Goal: Information Seeking & Learning: Learn about a topic

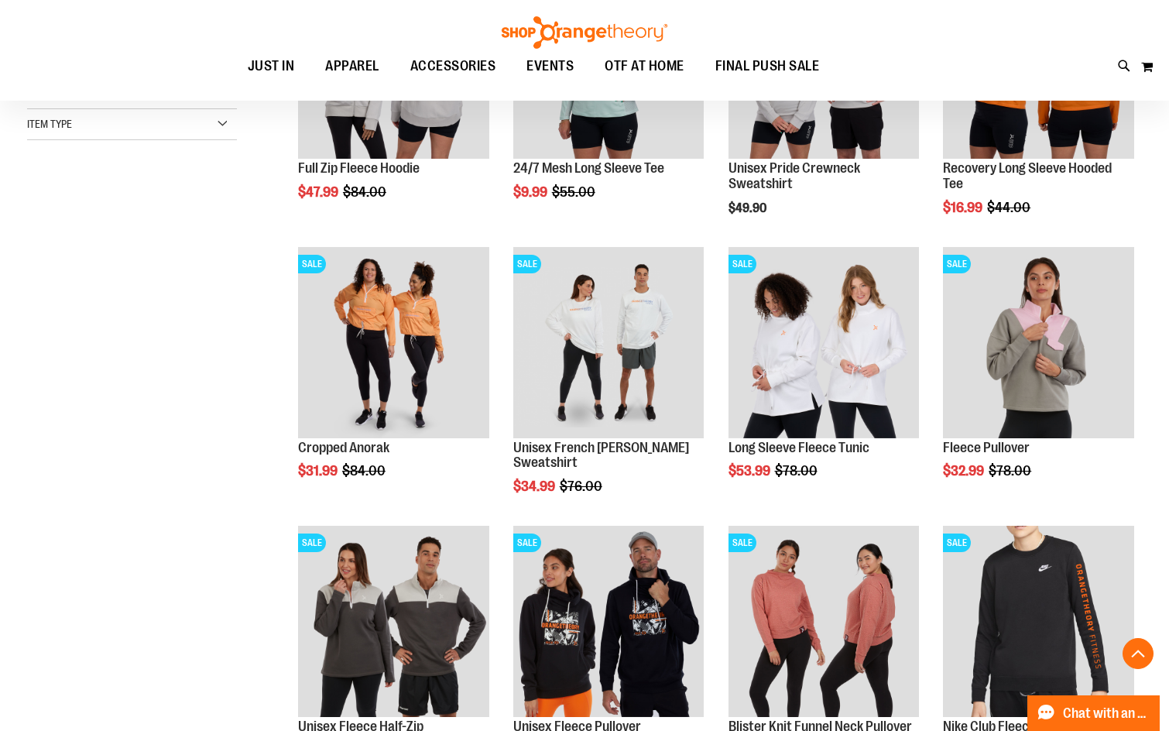
scroll to position [851, 0]
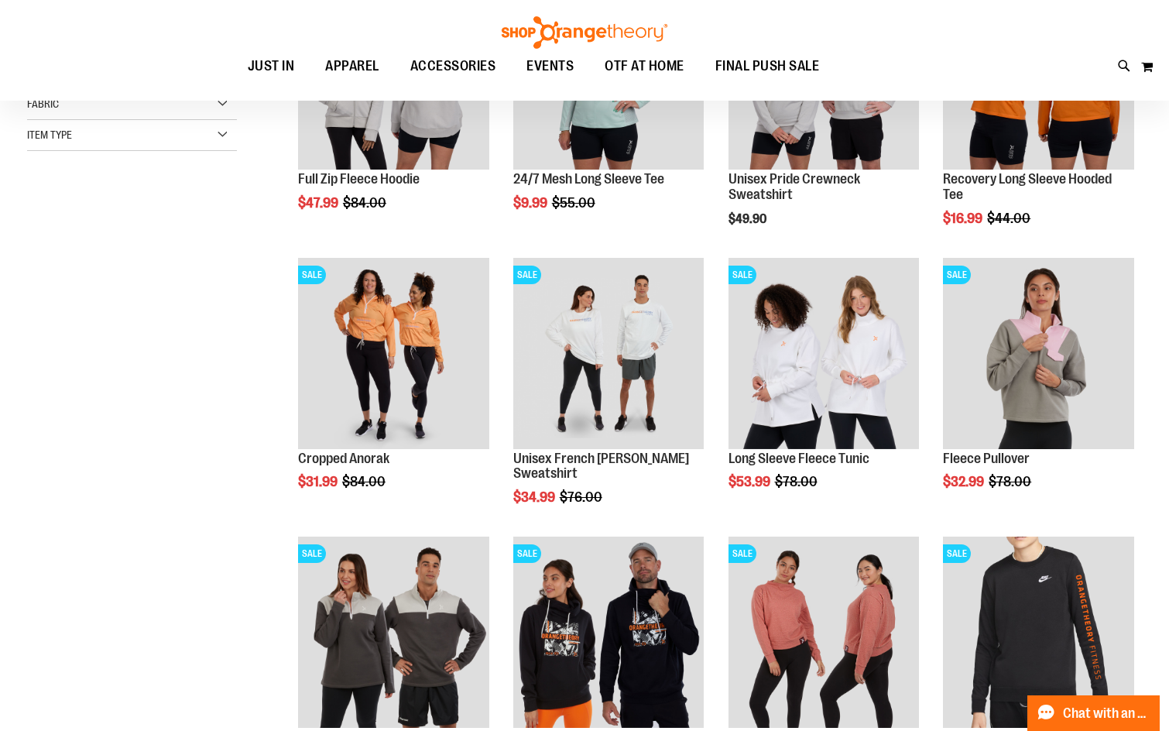
scroll to position [154, 0]
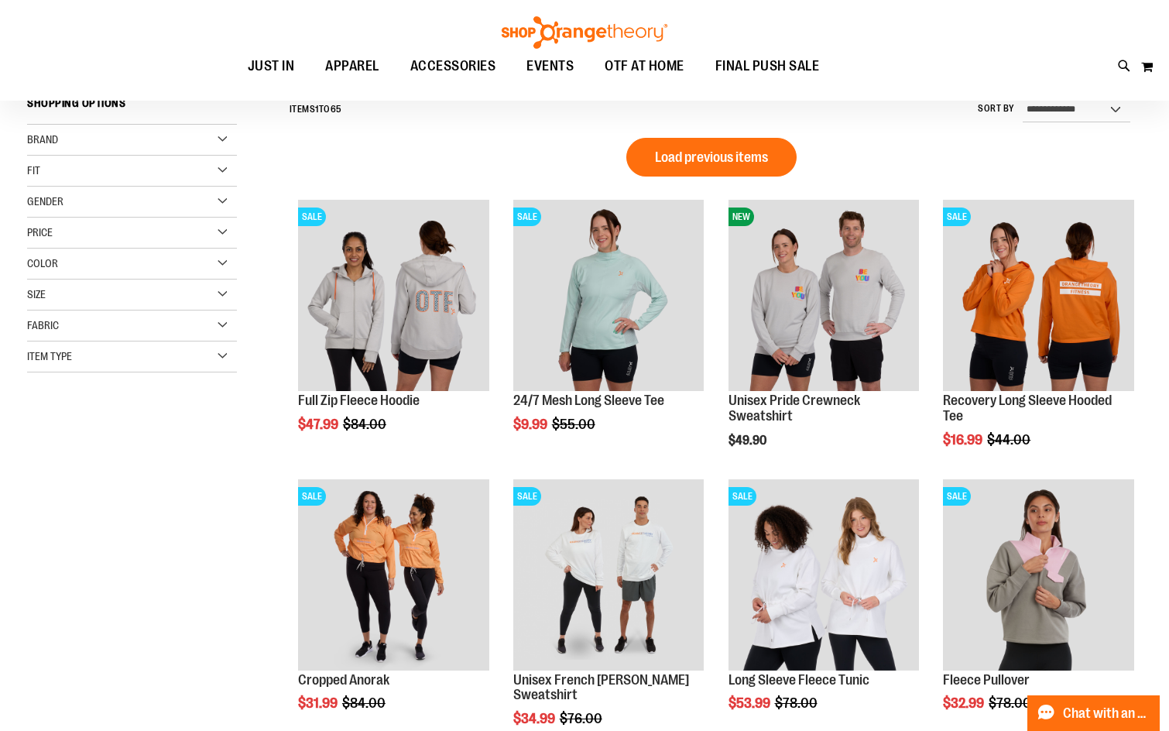
click at [750, 156] on span "Load previous items" at bounding box center [711, 156] width 113 height 15
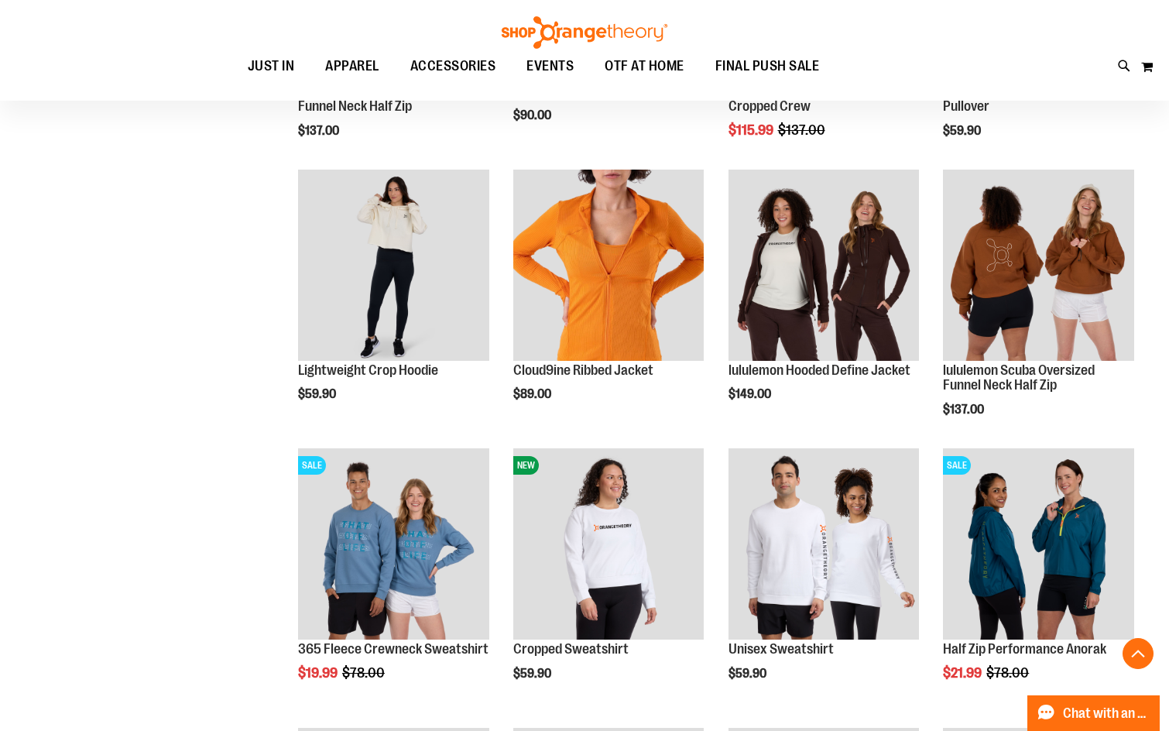
scroll to position [80, 0]
